Goal: Transaction & Acquisition: Obtain resource

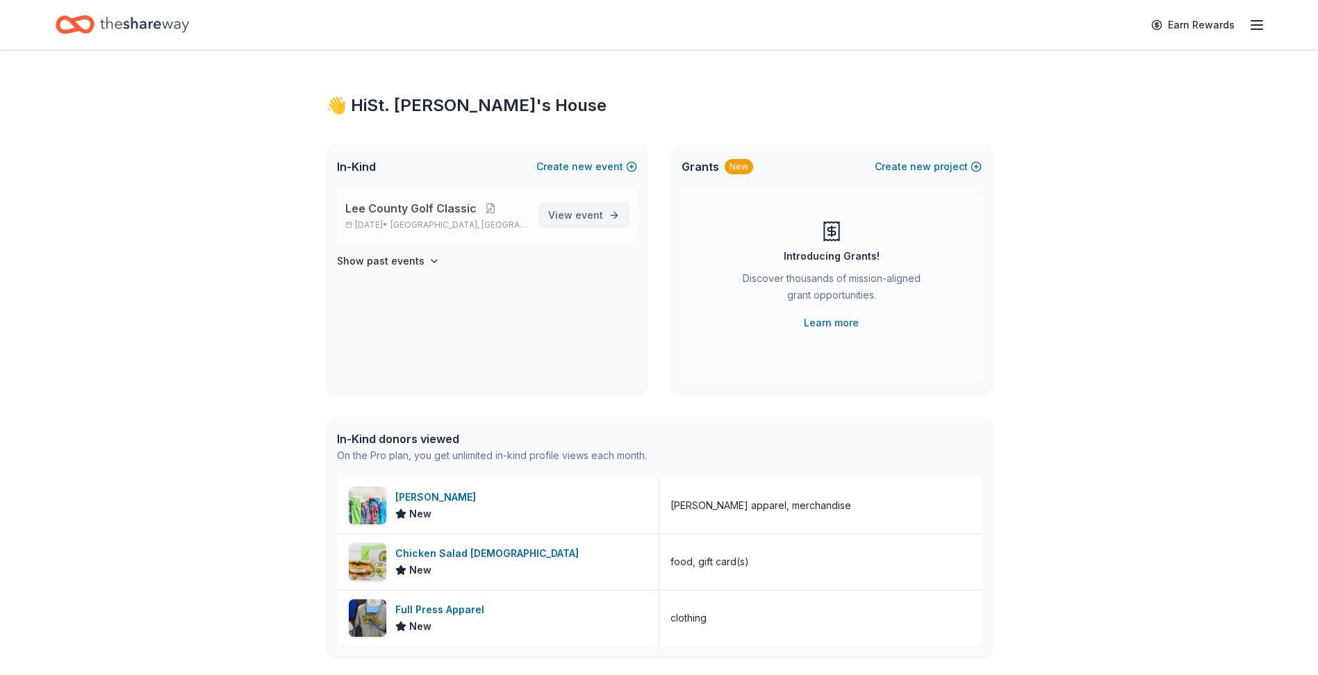
click at [578, 209] on span "event" at bounding box center [589, 215] width 28 height 12
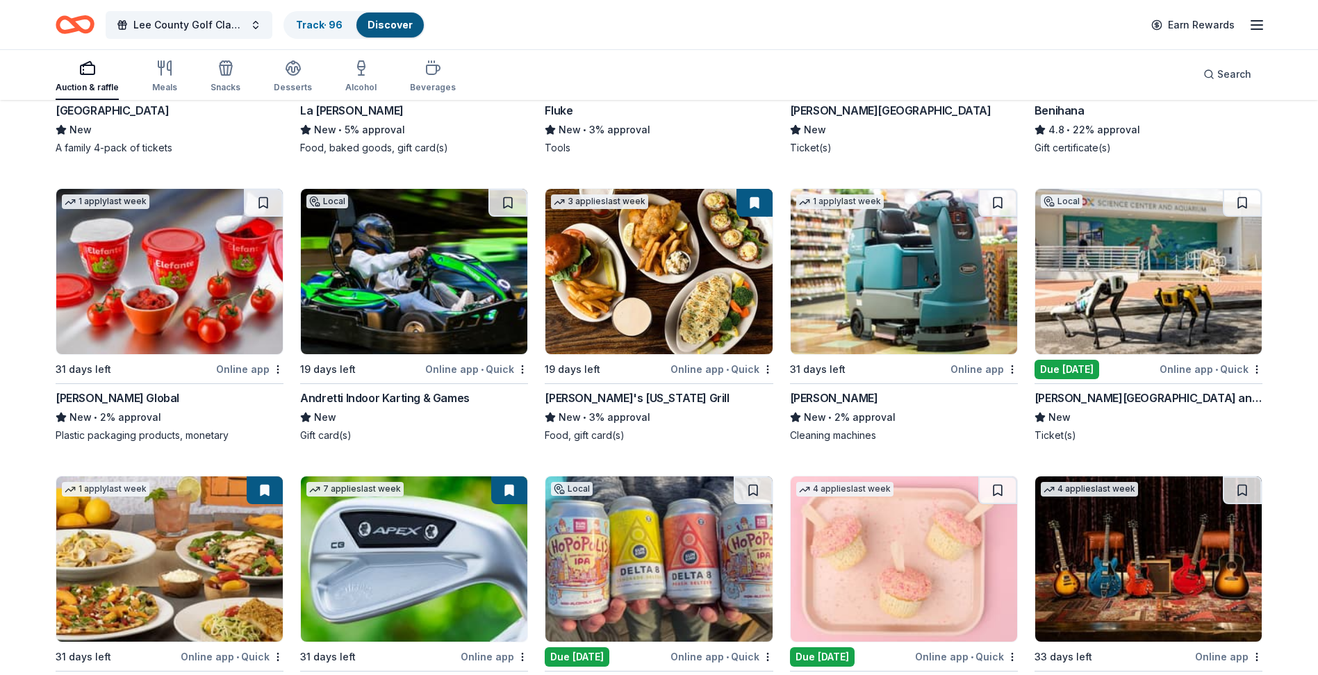
scroll to position [7506, 0]
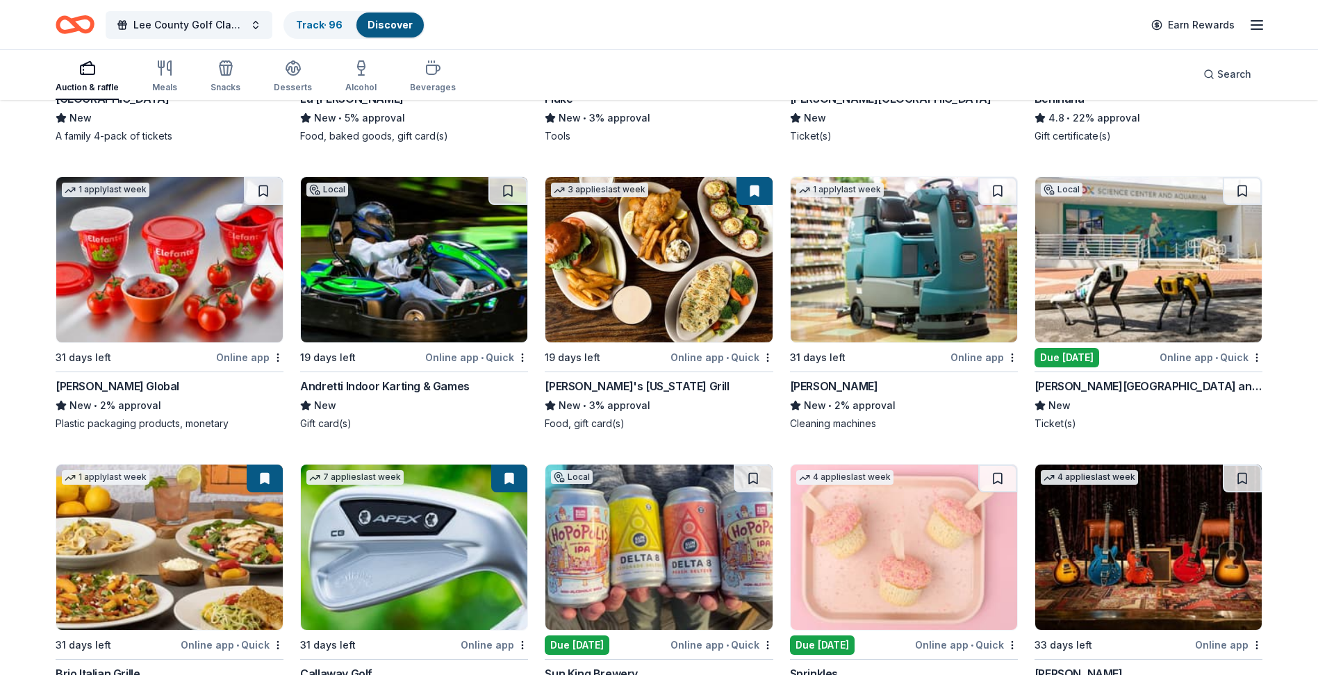
click at [409, 279] on img at bounding box center [414, 259] width 226 height 165
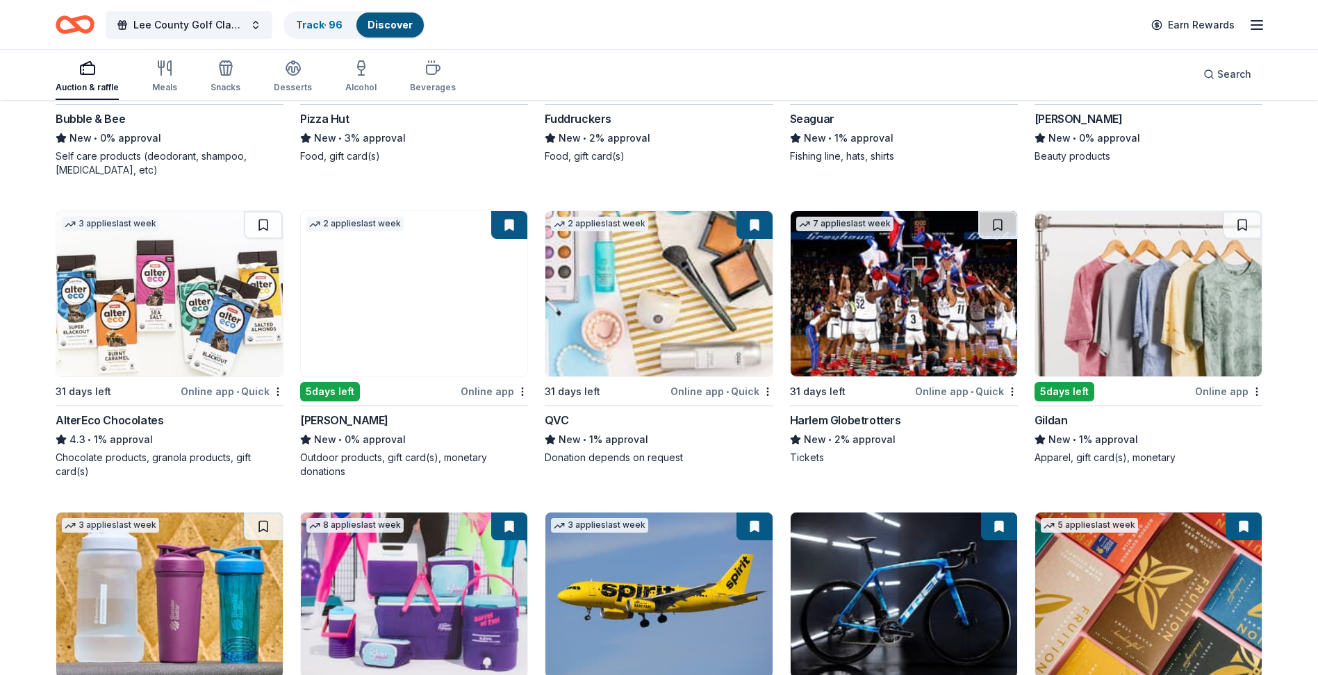
scroll to position [12164, 0]
